Goal: Information Seeking & Learning: Learn about a topic

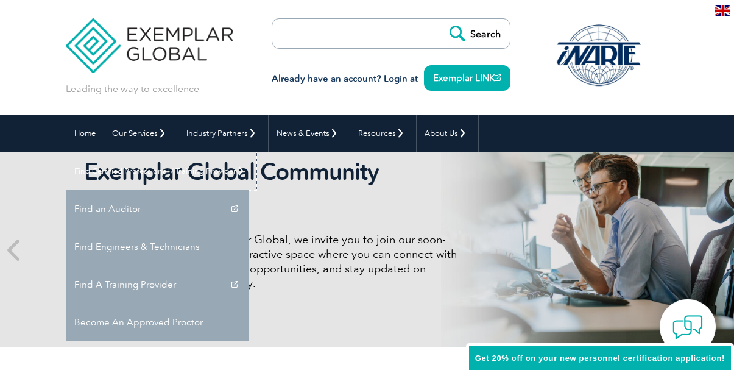
click at [257, 152] on link "Find Certified Professional / Training Provider" at bounding box center [161, 171] width 190 height 38
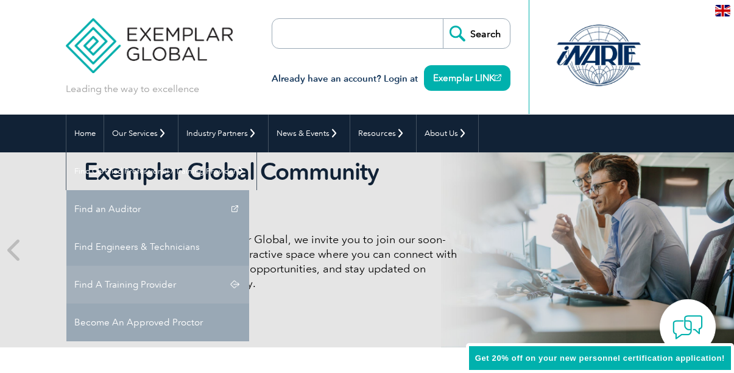
click at [249, 266] on link "Find A Training Provider" at bounding box center [157, 285] width 183 height 38
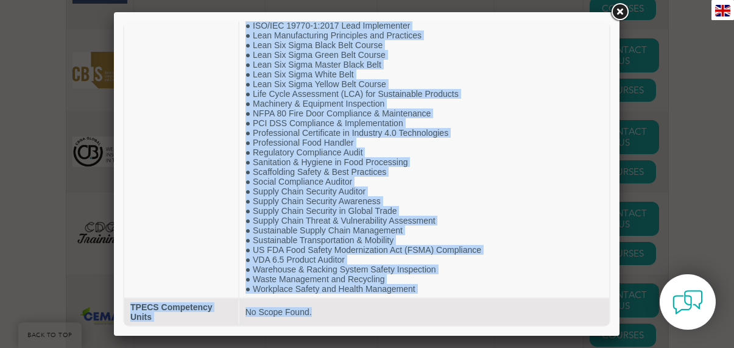
scroll to position [2641, 0]
drag, startPoint x: 253, startPoint y: 61, endPoint x: 364, endPoint y: 406, distance: 363.1
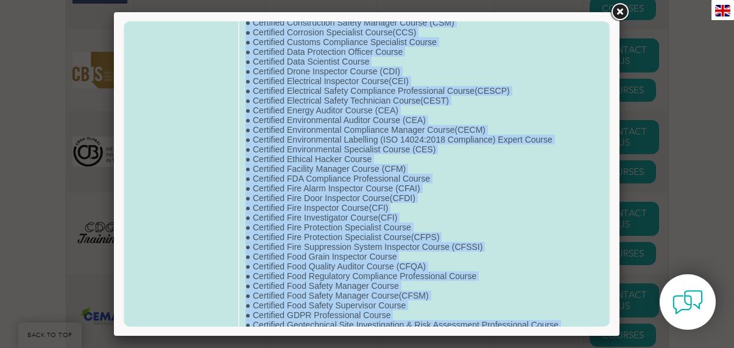
scroll to position [0, 0]
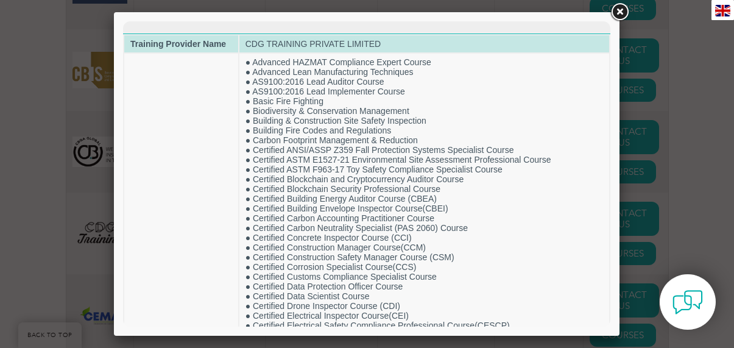
click at [339, 37] on td "CDG TRAINING PRIVATE LIMITED" at bounding box center [425, 43] width 370 height 17
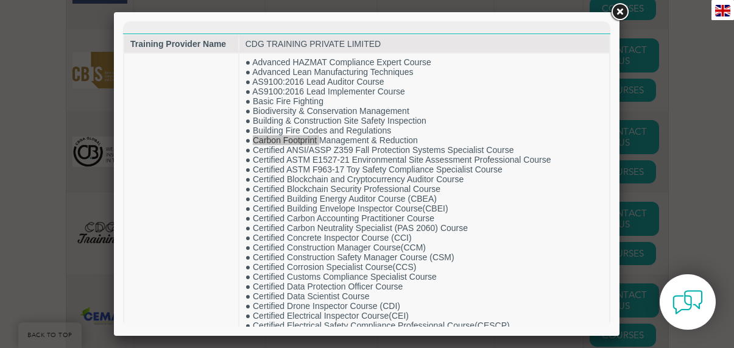
click at [619, 8] on link at bounding box center [620, 12] width 22 height 22
